Goal: Information Seeking & Learning: Learn about a topic

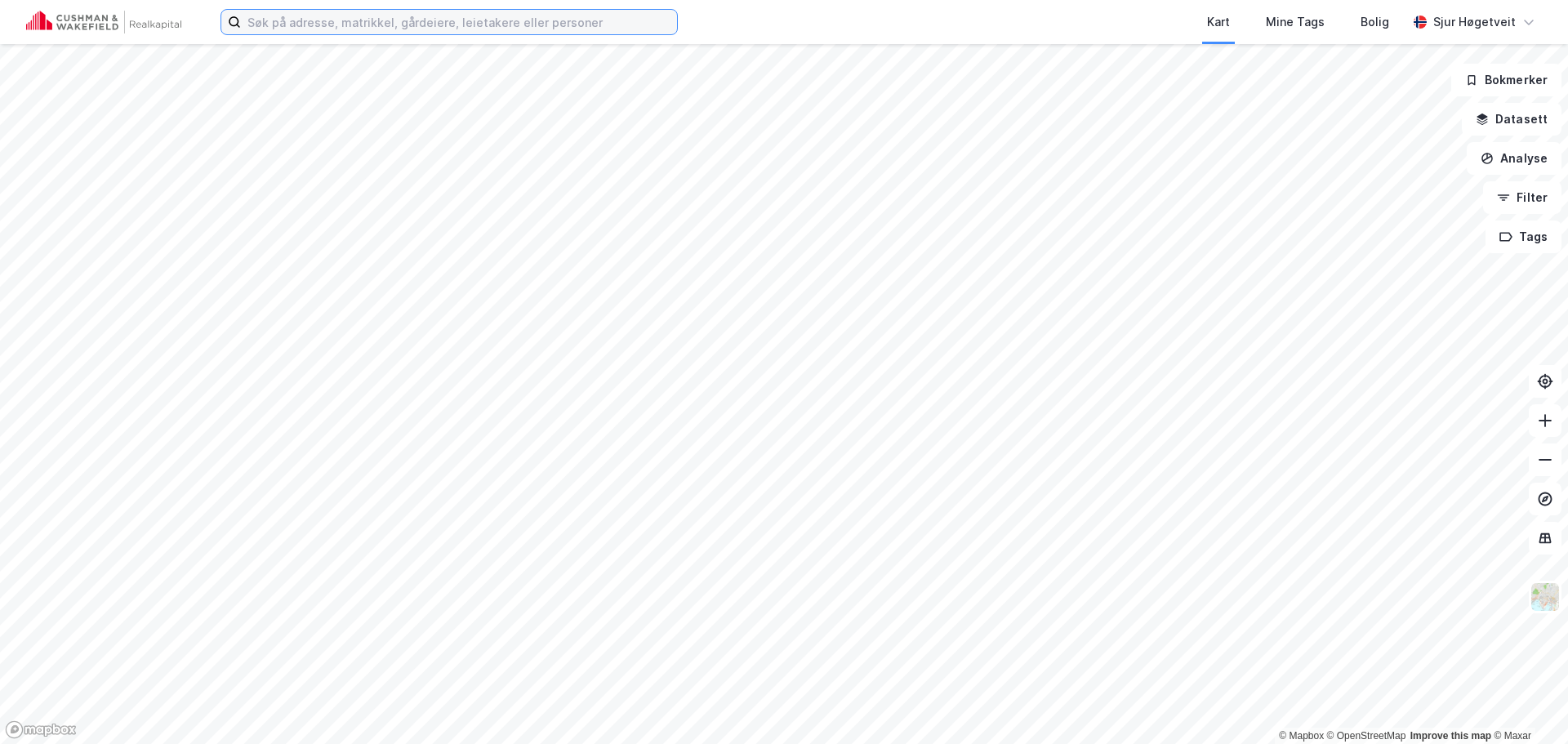
click at [636, 28] on input at bounding box center [459, 21] width 437 height 24
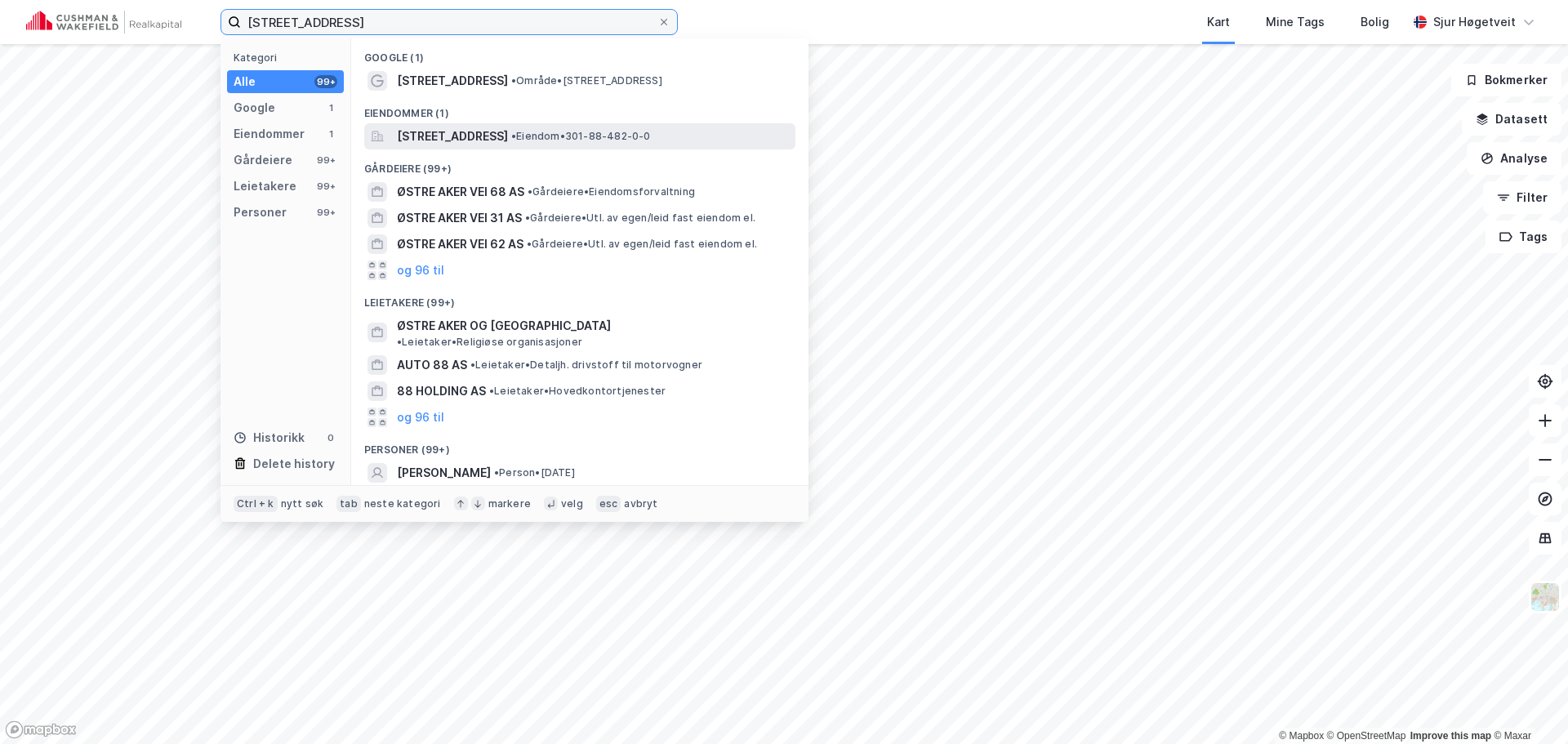
type input "[STREET_ADDRESS]"
click at [651, 135] on span "• Eiendom • 301-88-482-0-0" at bounding box center [581, 136] width 139 height 13
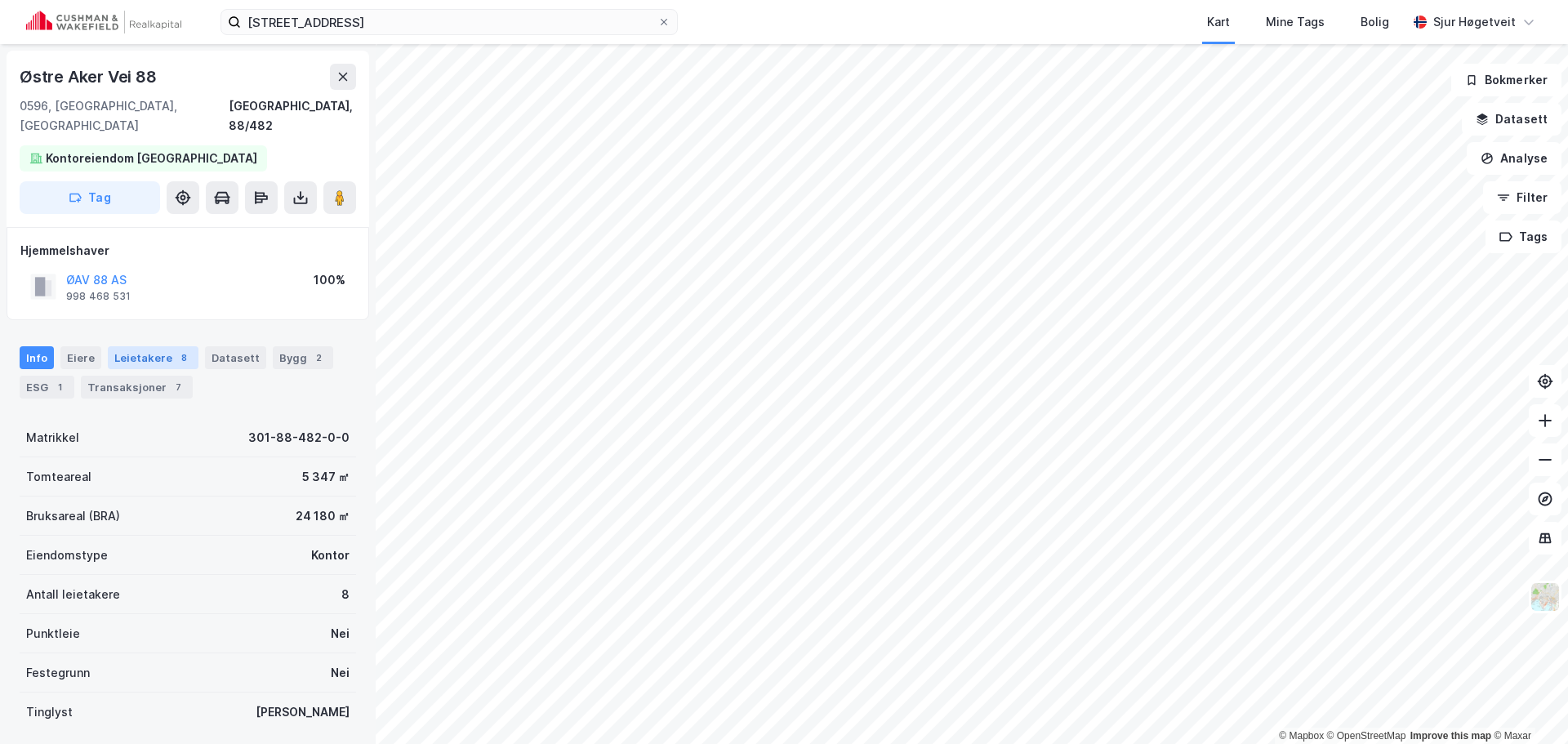
click at [147, 346] on div "Leietakere 8" at bounding box center [152, 357] width 91 height 22
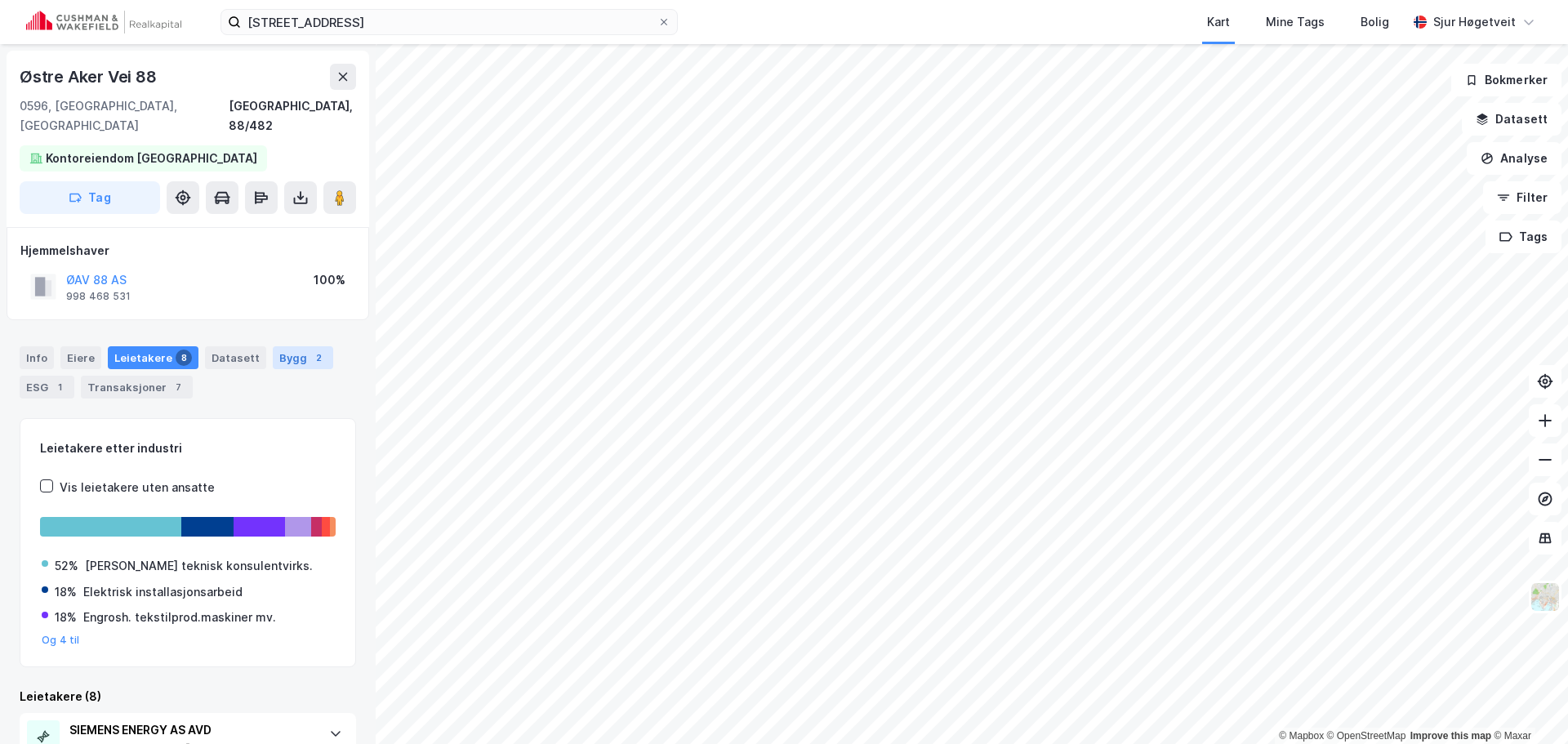
click at [281, 346] on div "Bygg 2" at bounding box center [303, 357] width 61 height 22
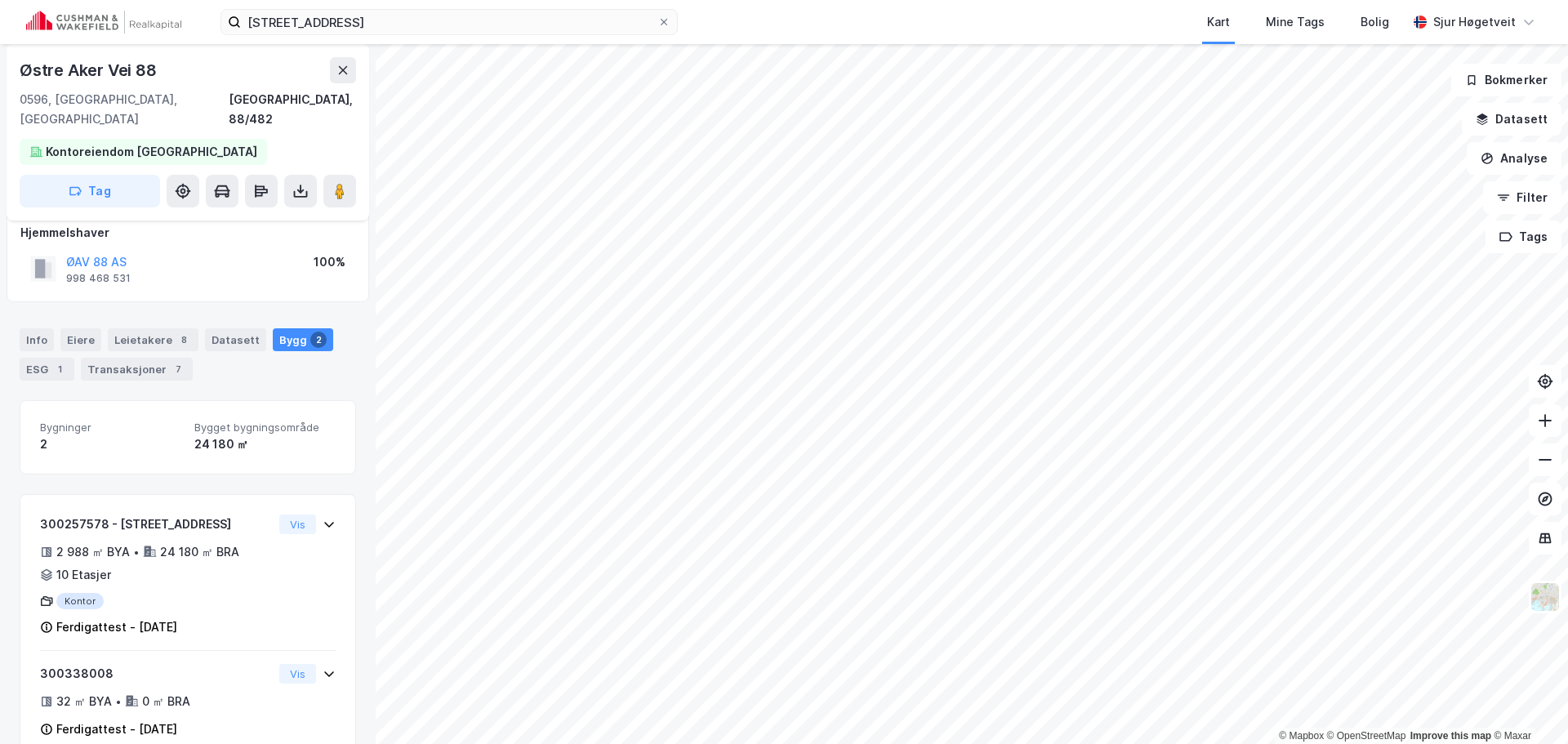
scroll to position [34, 0]
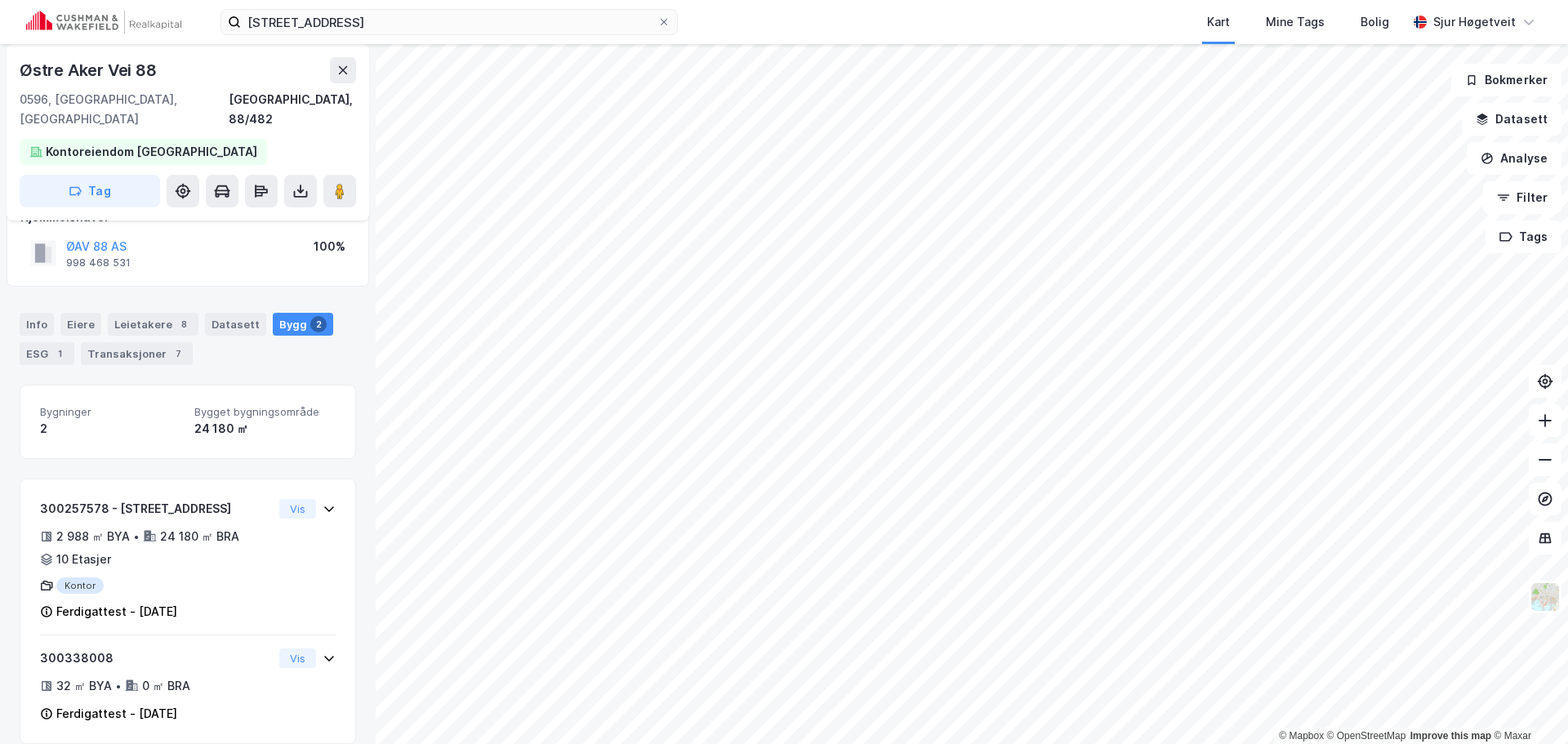
click at [13, 306] on div "Info [PERSON_NAME] 8 Datasett Bygg 2 ESG 1 Transaksjoner 7" at bounding box center [188, 333] width 376 height 79
click at [26, 313] on div "Info" at bounding box center [36, 324] width 35 height 22
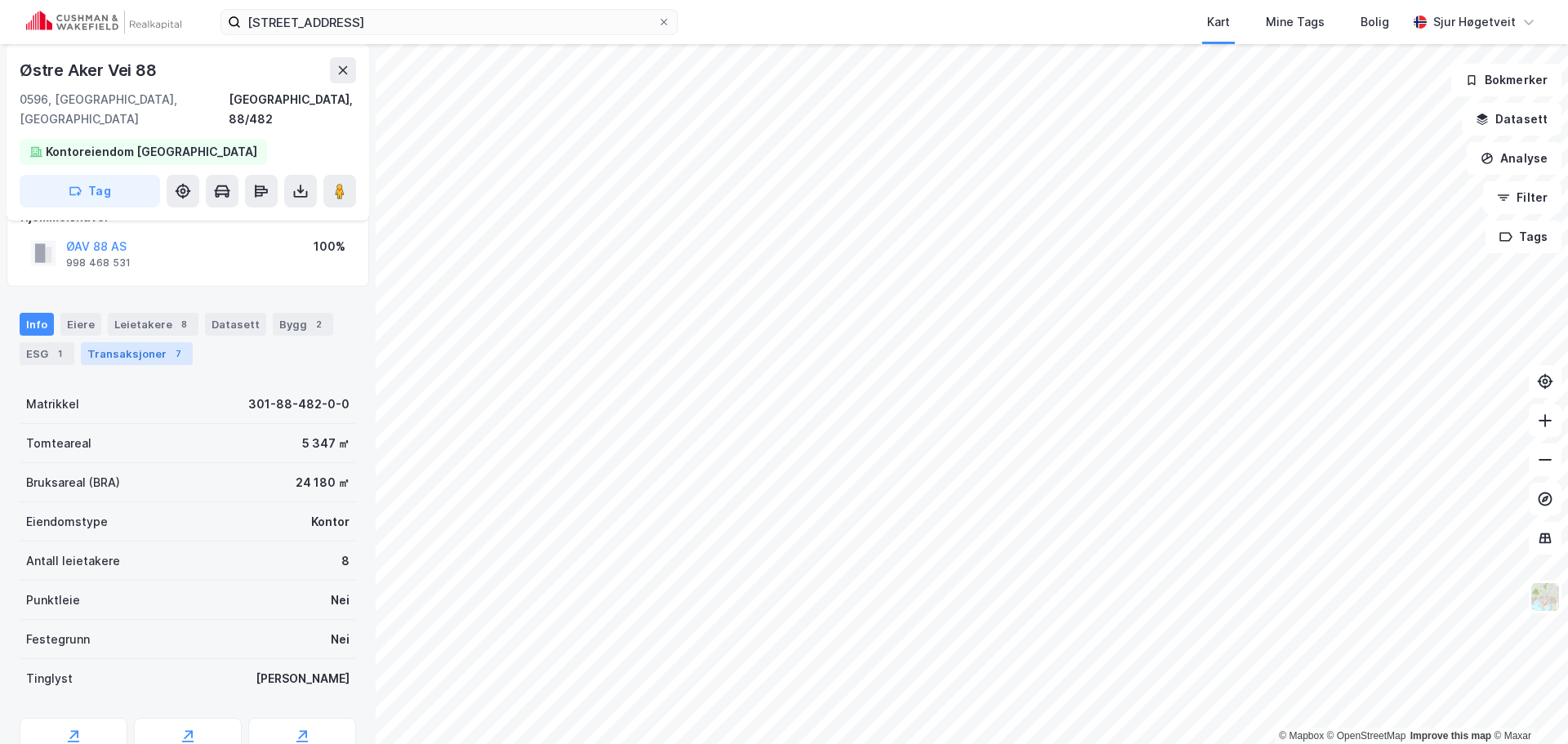
click at [149, 342] on div "Transaksjoner 7" at bounding box center [137, 353] width 112 height 22
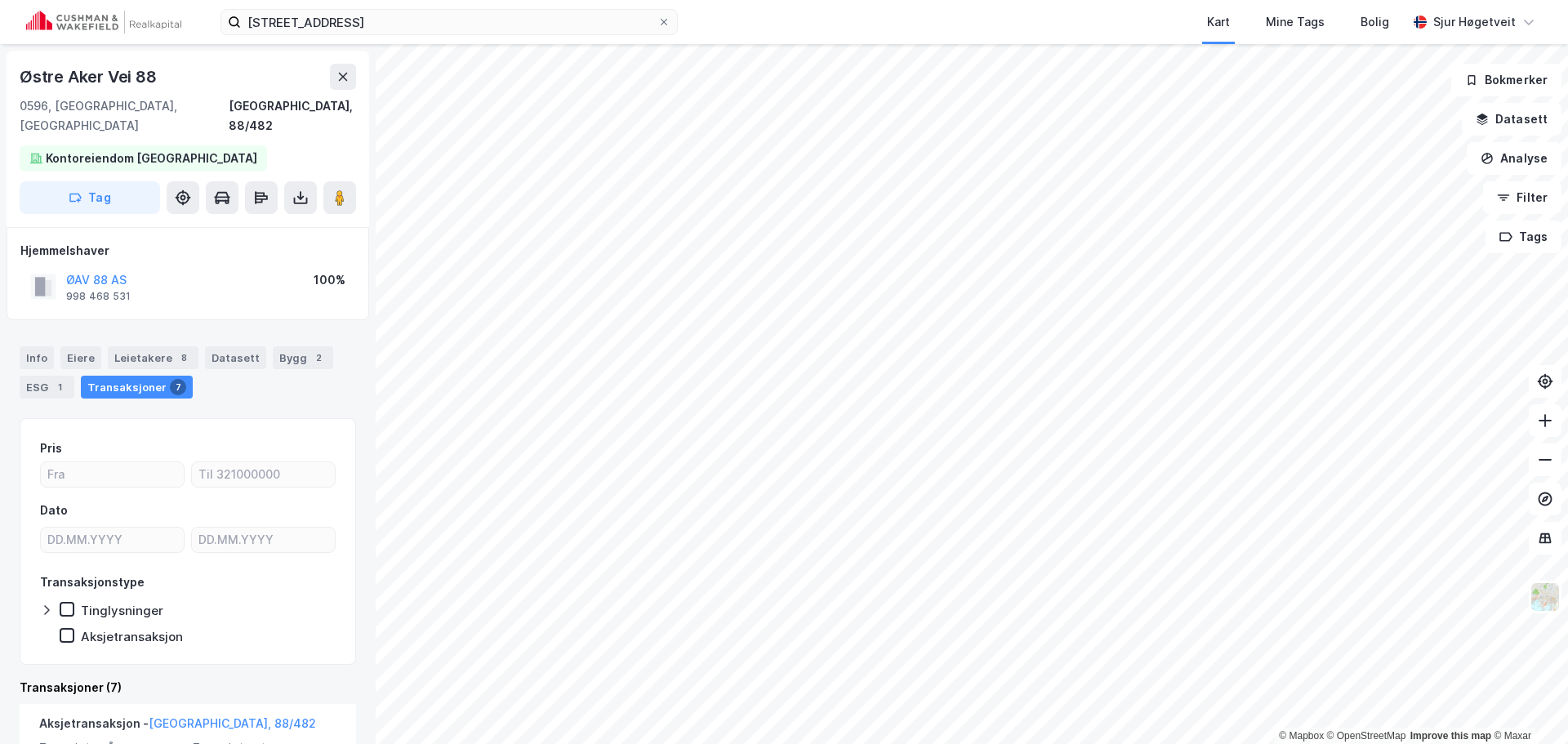
click at [42, 326] on div "Info [PERSON_NAME] 8 Datasett Bygg 2 ESG 1 Transaksjoner 7" at bounding box center [188, 365] width 376 height 79
click at [42, 346] on div "Info" at bounding box center [36, 357] width 35 height 22
